Goal: Communication & Community: Participate in discussion

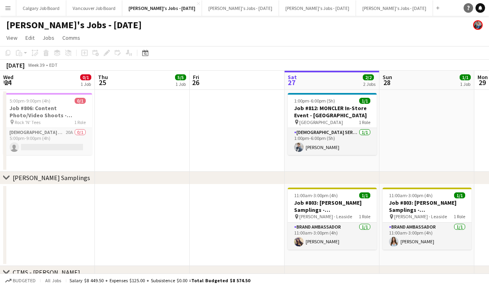
scroll to position [0, 209]
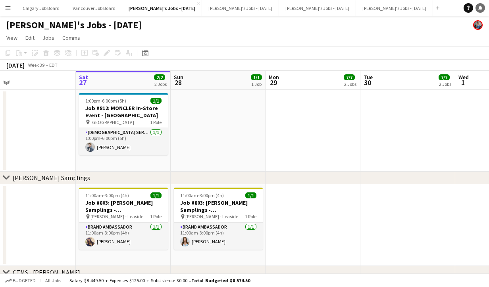
click at [480, 8] on icon at bounding box center [480, 8] width 4 height 4
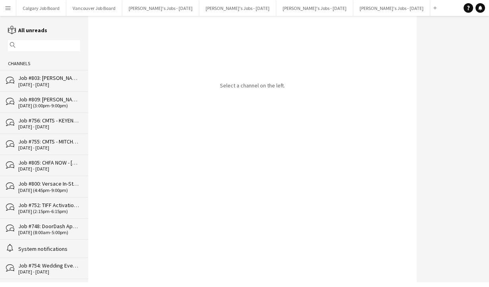
click at [47, 82] on div "[DATE] - [DATE]" at bounding box center [49, 85] width 62 height 6
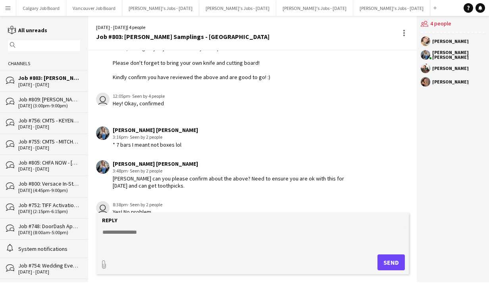
click at [51, 98] on div "Job #809: [PERSON_NAME] Grand Opening Event - [GEOGRAPHIC_DATA]" at bounding box center [49, 99] width 62 height 7
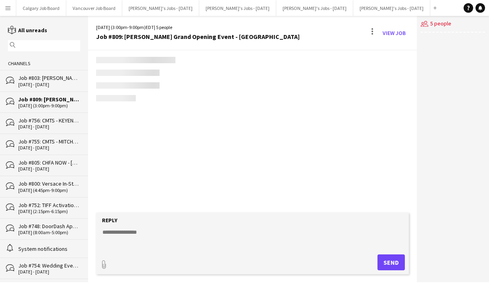
scroll to position [1126, 0]
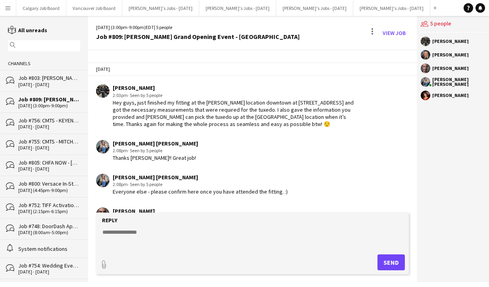
click at [54, 83] on div "[DATE] - [DATE]" at bounding box center [49, 85] width 62 height 6
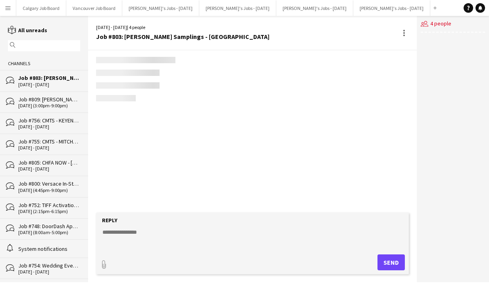
scroll to position [767, 0]
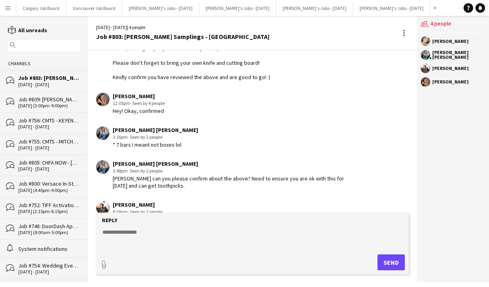
click at [135, 235] on textarea at bounding box center [254, 238] width 305 height 21
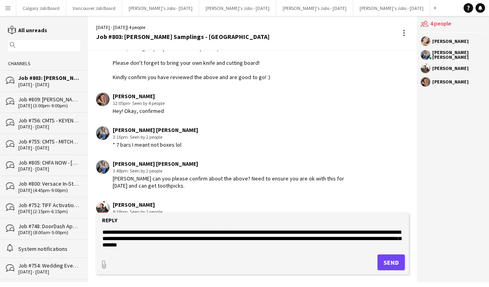
click at [216, 239] on textarea "**********" at bounding box center [254, 238] width 305 height 21
type textarea "**********"
click at [381, 260] on button "Send" at bounding box center [390, 262] width 27 height 16
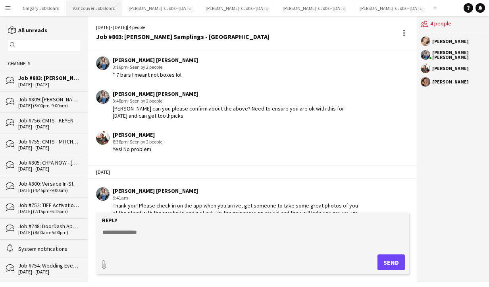
scroll to position [0, 0]
